Goal: Task Accomplishment & Management: Use online tool/utility

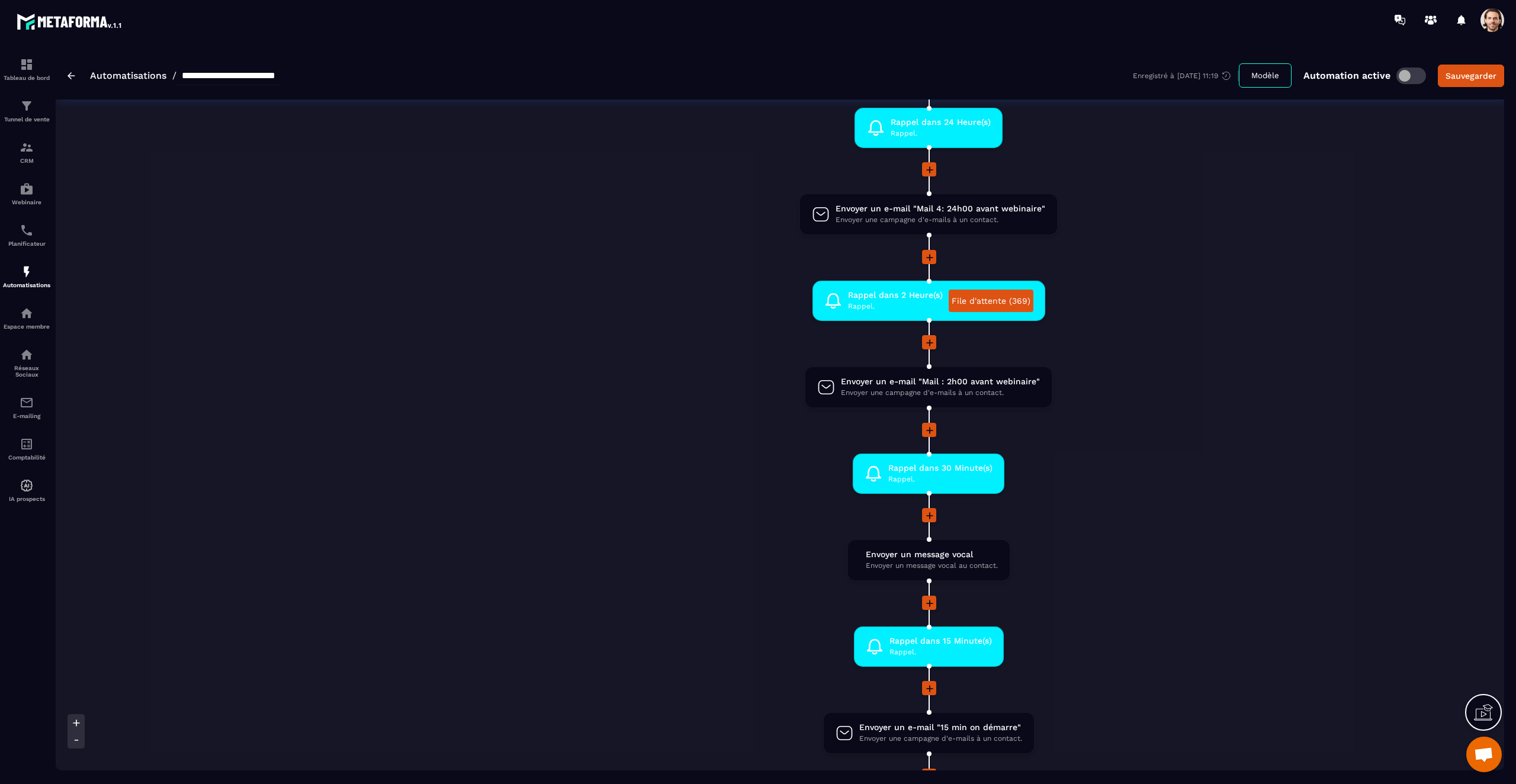
scroll to position [594, 0]
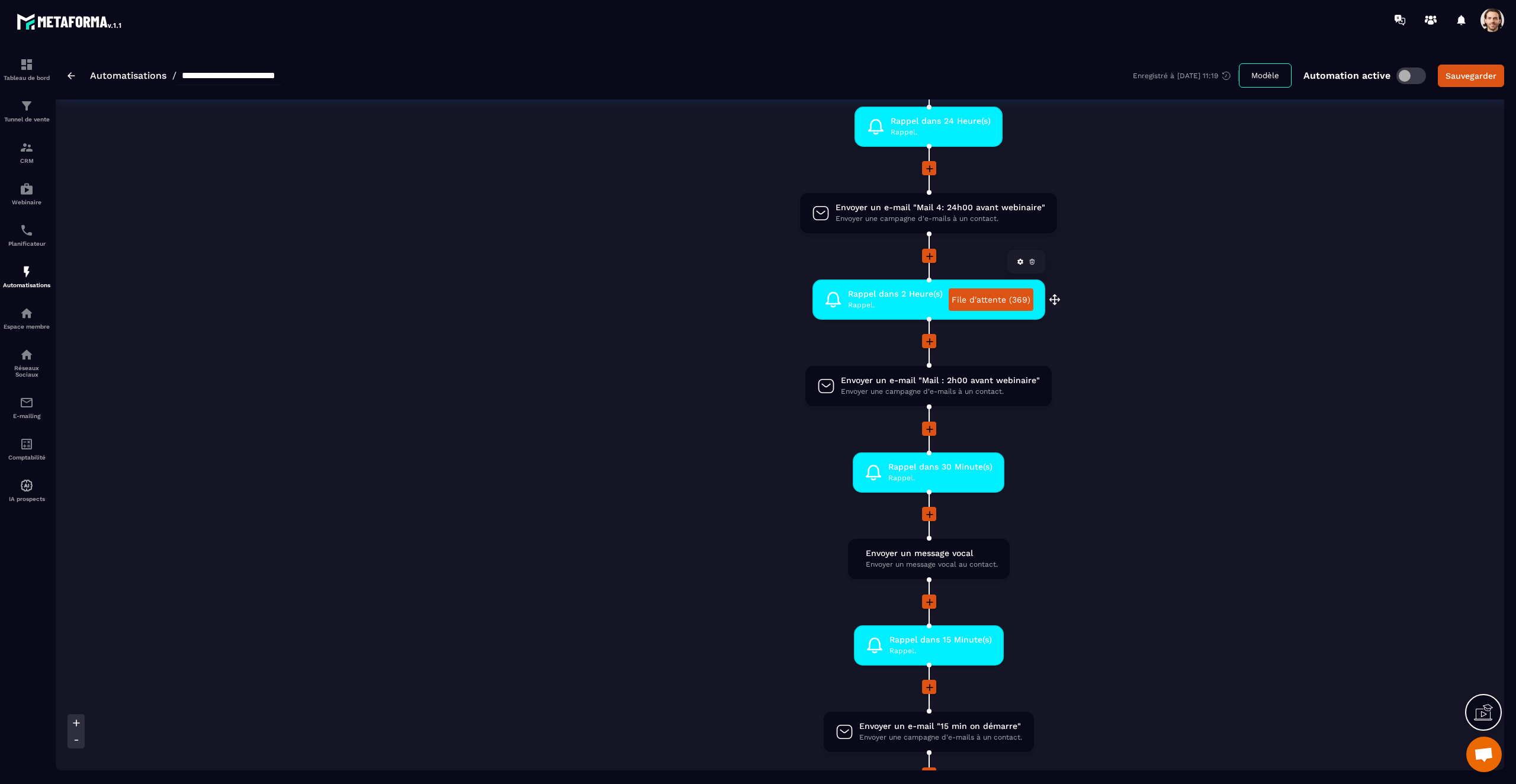
click at [1000, 305] on link "File d'attente (369)" at bounding box center [991, 299] width 85 height 23
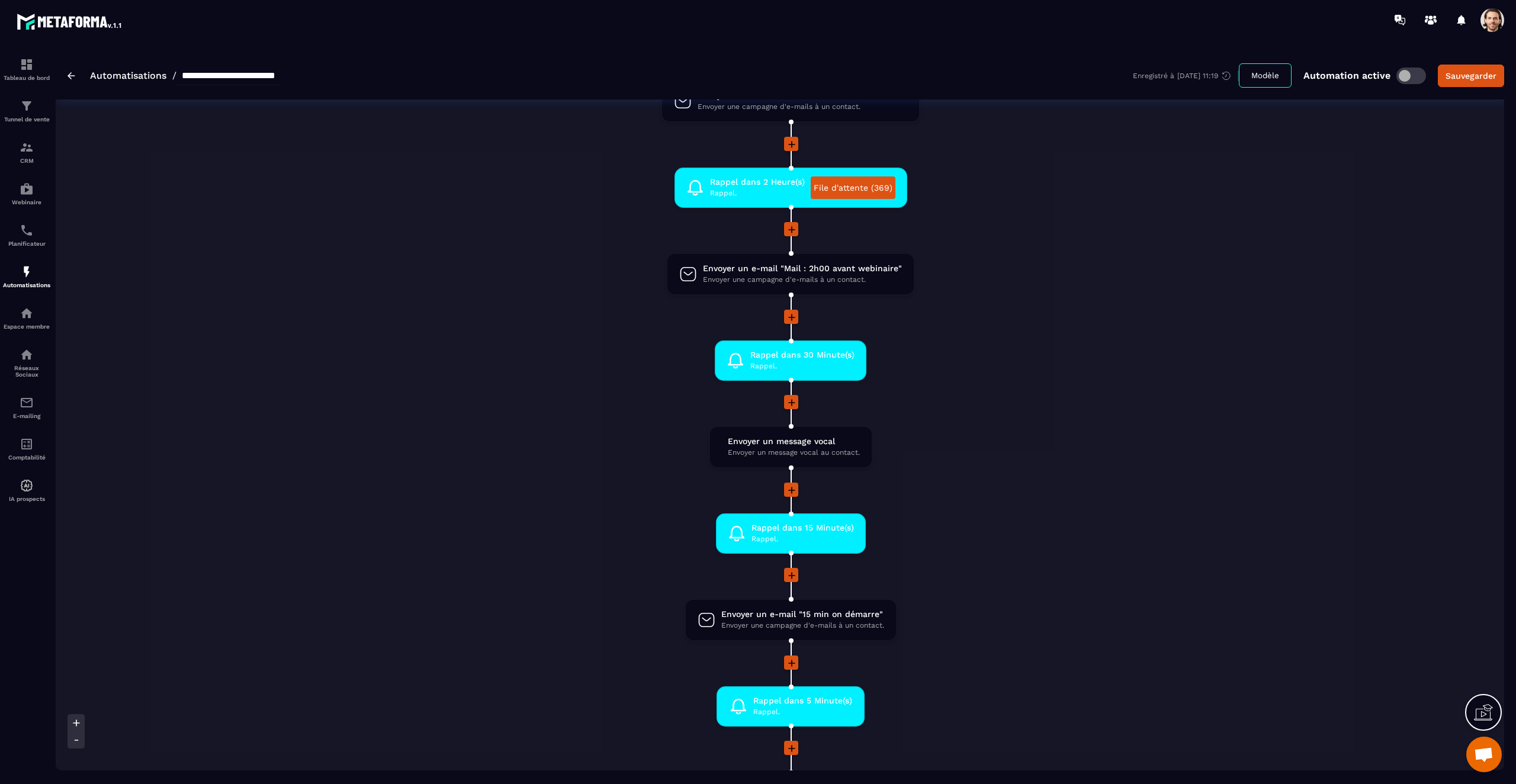
scroll to position [0, 145]
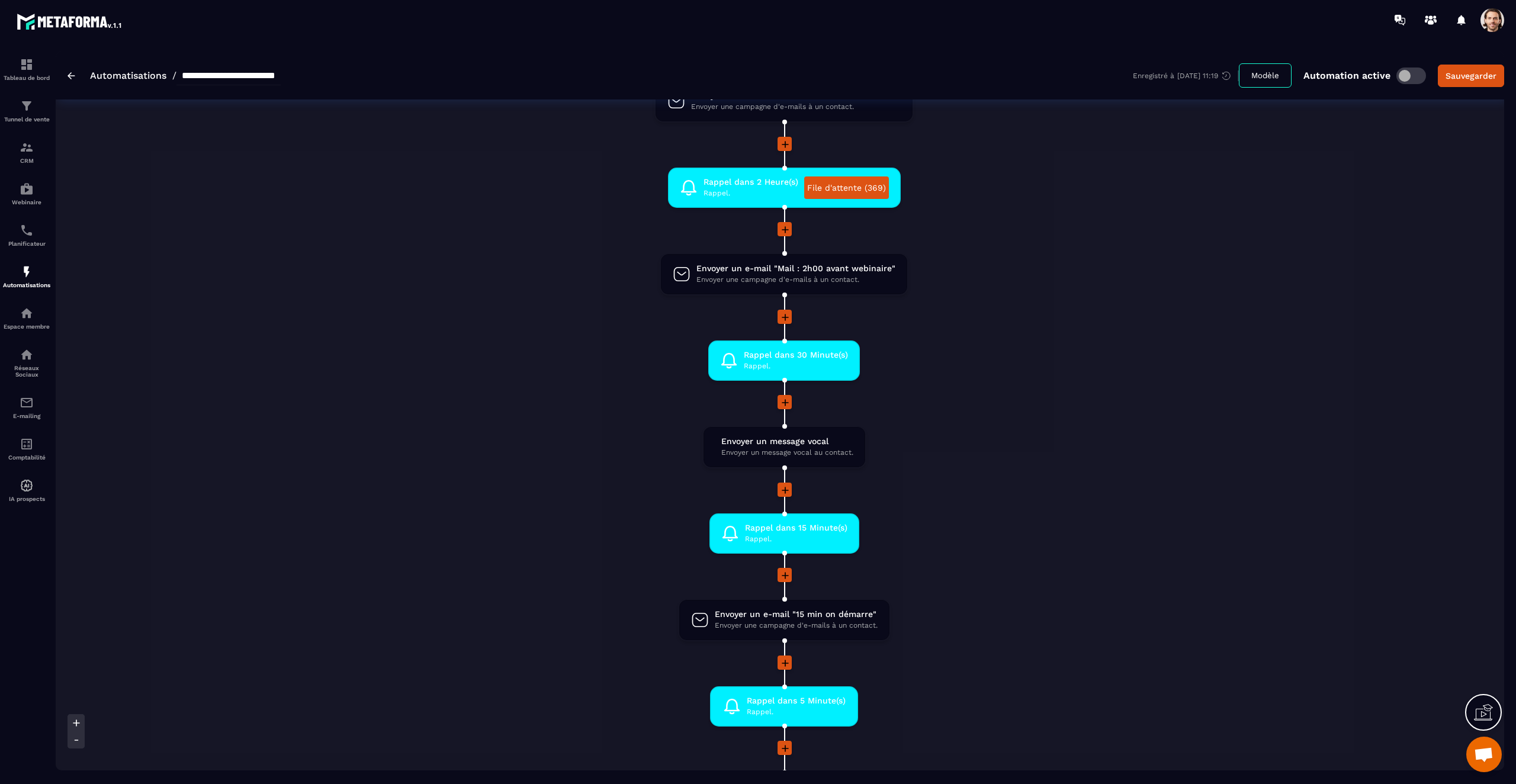
click at [1239, 548] on li "Rappel dans 15 Minute(s) Rappel. drag-arrow" at bounding box center [784, 541] width 1746 height 54
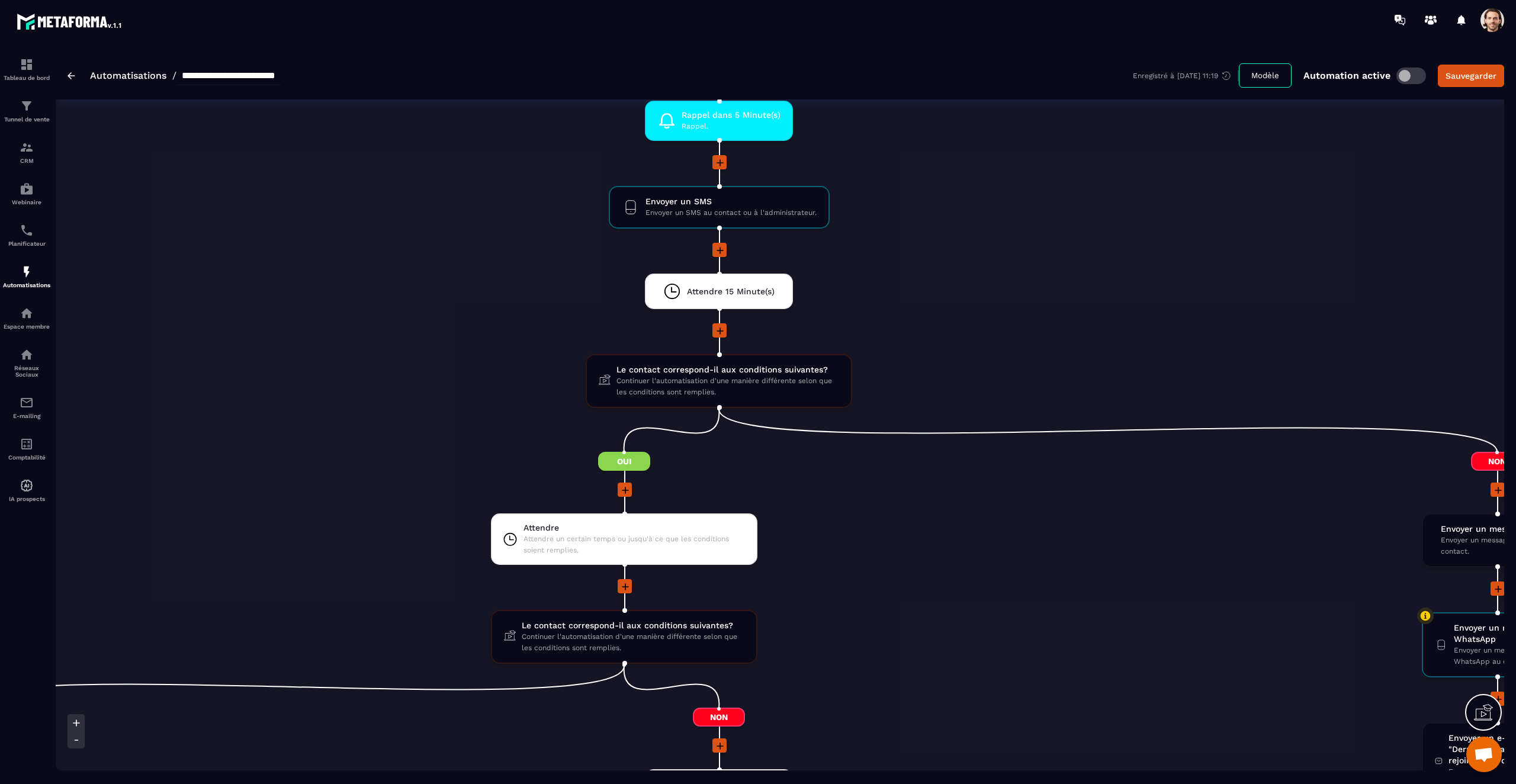
scroll to position [0, 297]
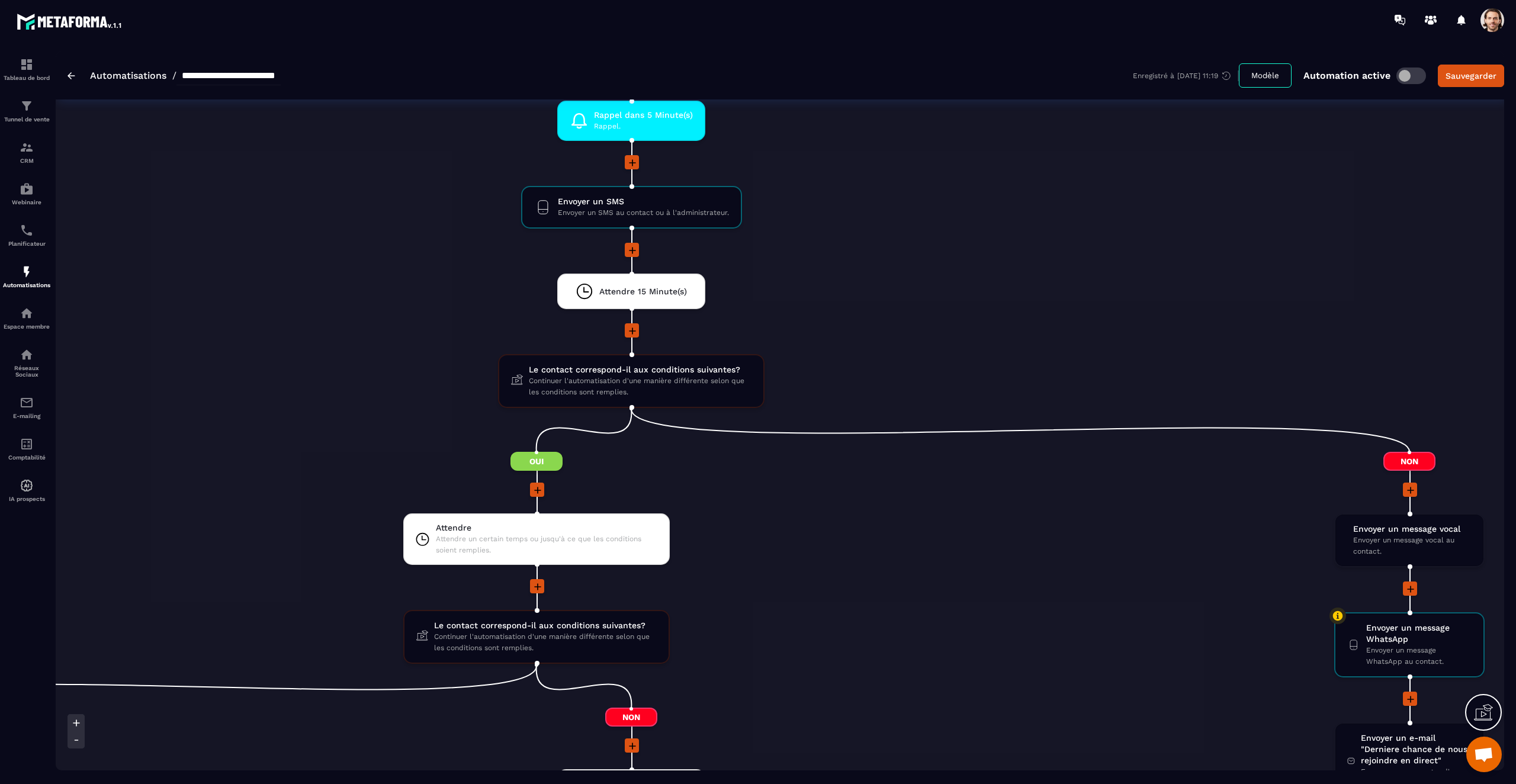
click at [1239, 548] on li "Attendre Attendre un certain temps ou jusqu'à ce que les conditions soient remp…" at bounding box center [537, 546] width 1517 height 66
